Goal: Download file/media

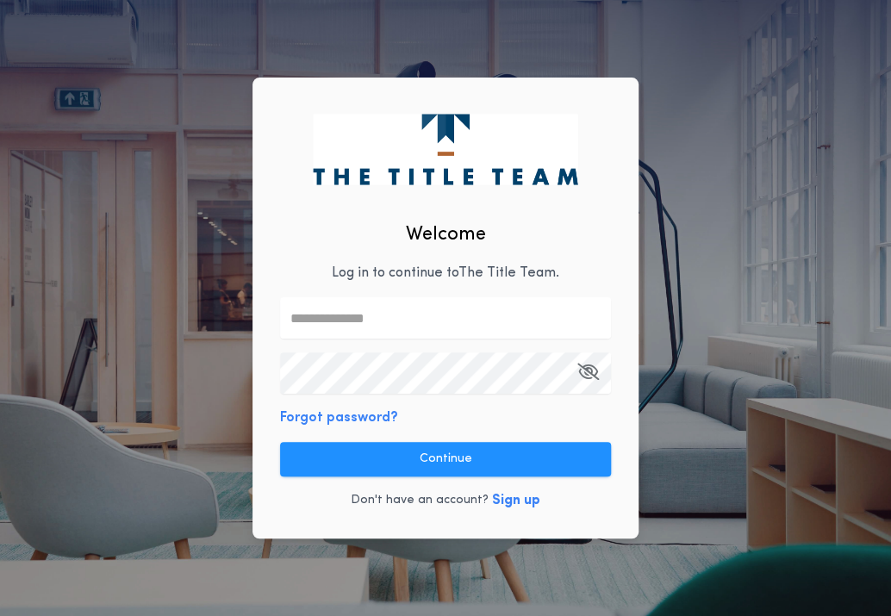
click at [371, 319] on input "text" at bounding box center [445, 317] width 331 height 41
type input "**********"
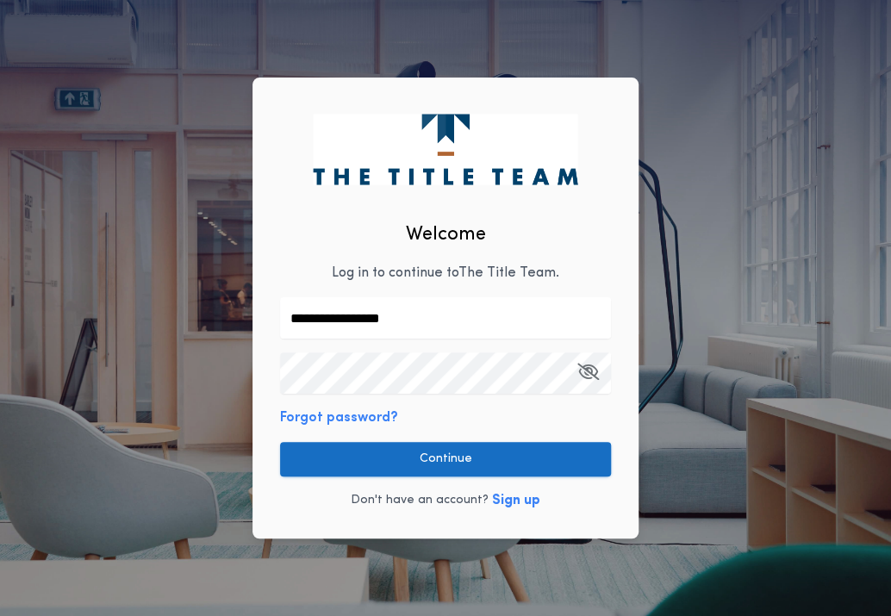
click at [544, 464] on button "Continue" at bounding box center [445, 459] width 331 height 34
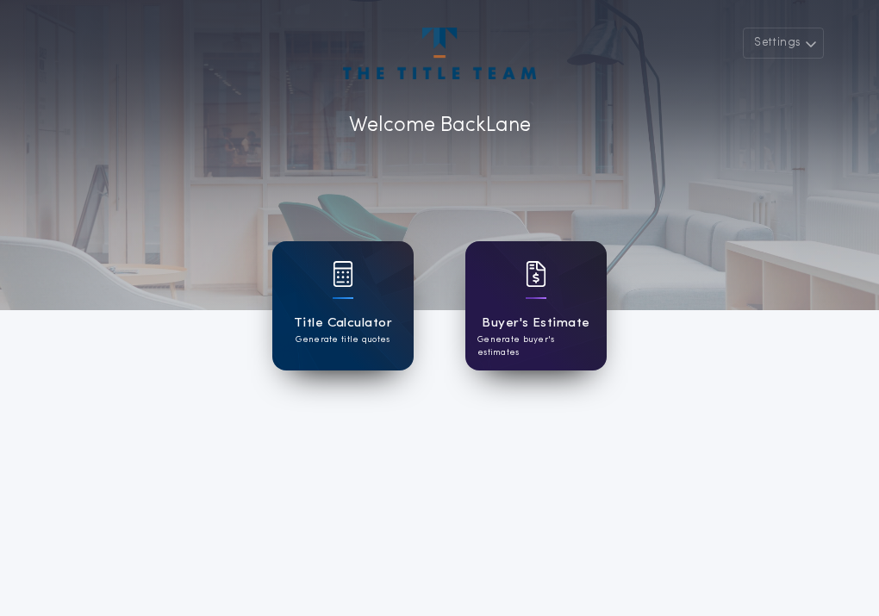
click at [507, 327] on h1 "Buyer's Estimate" at bounding box center [536, 324] width 108 height 20
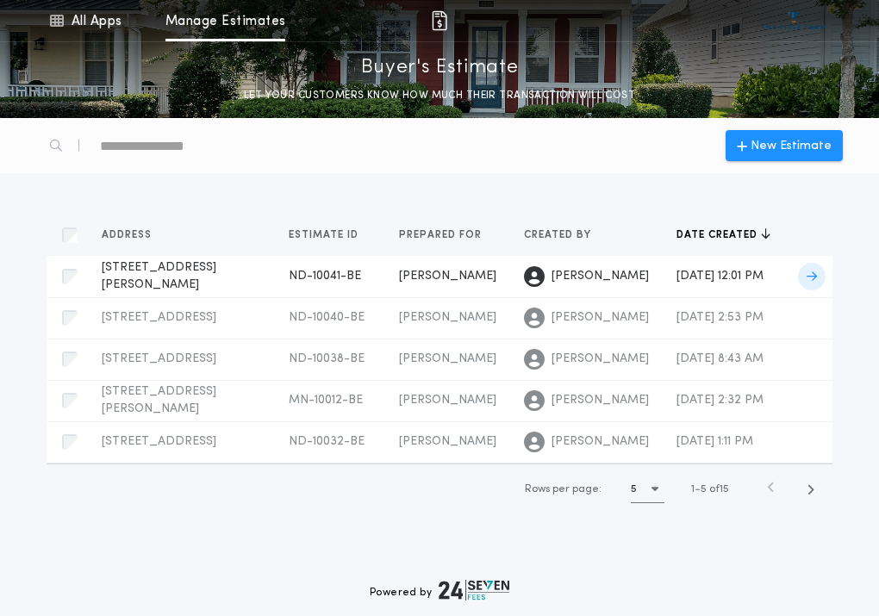
click at [499, 277] on td "[PERSON_NAME]" at bounding box center [447, 276] width 125 height 41
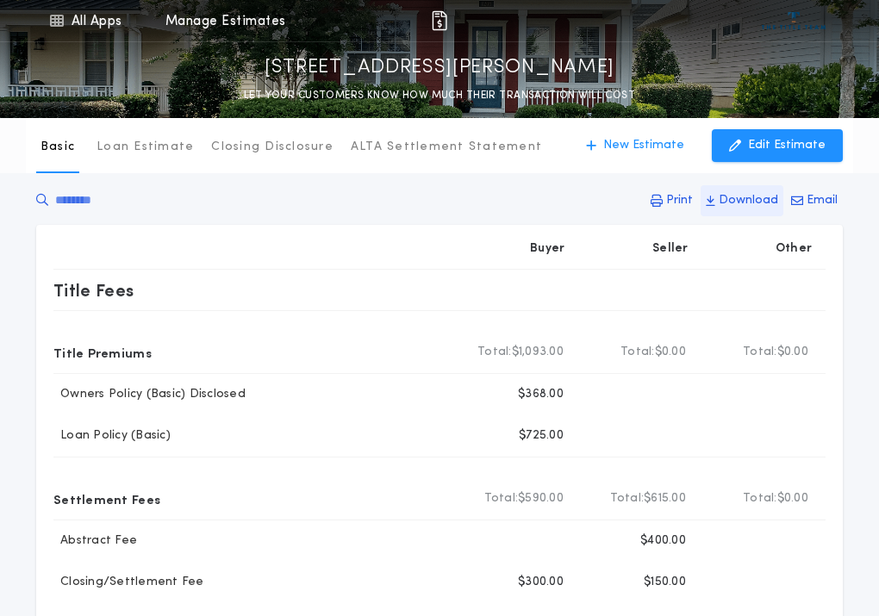
click at [749, 200] on p "Download" at bounding box center [748, 200] width 59 height 17
